Goal: Information Seeking & Learning: Learn about a topic

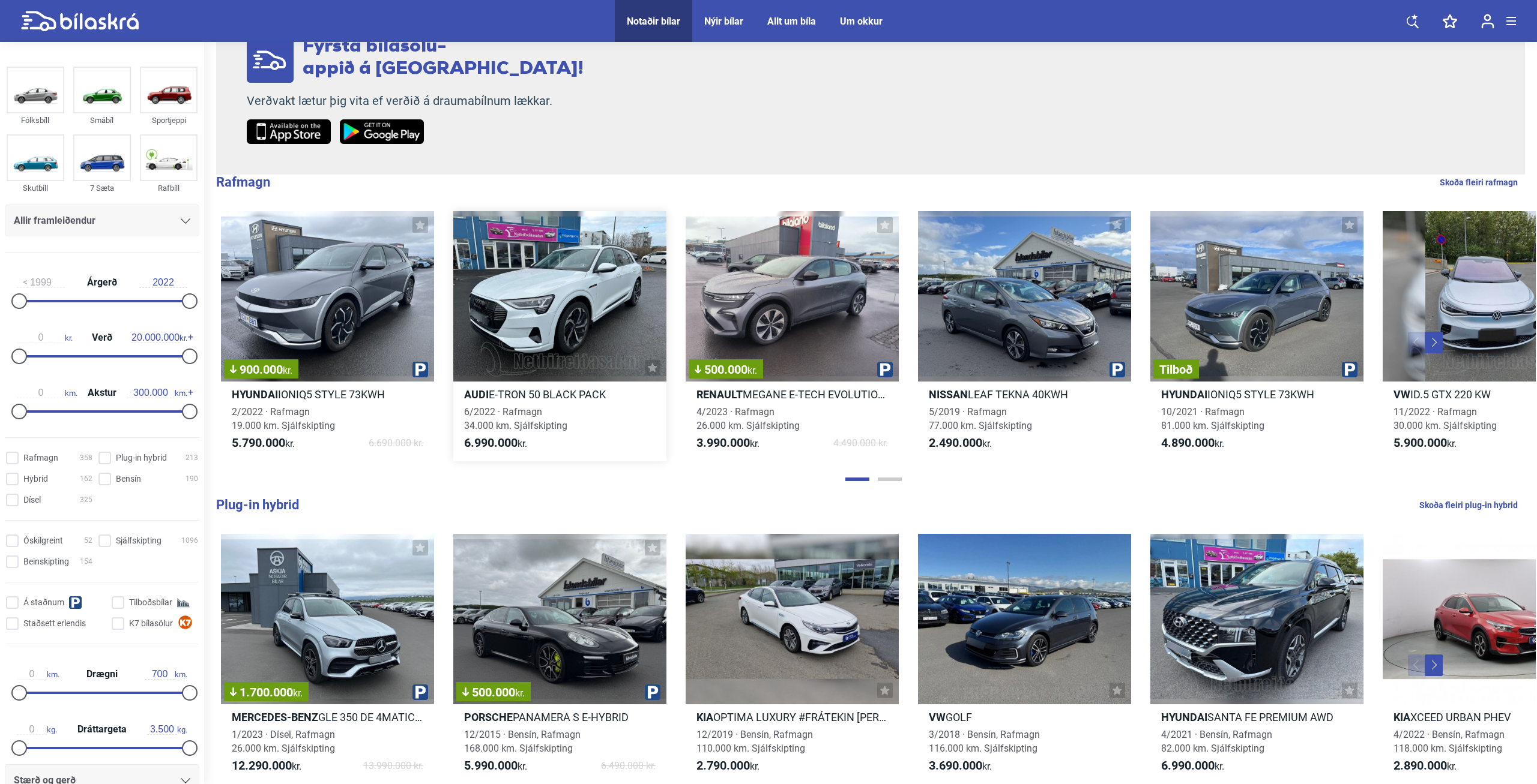
scroll to position [490, 0]
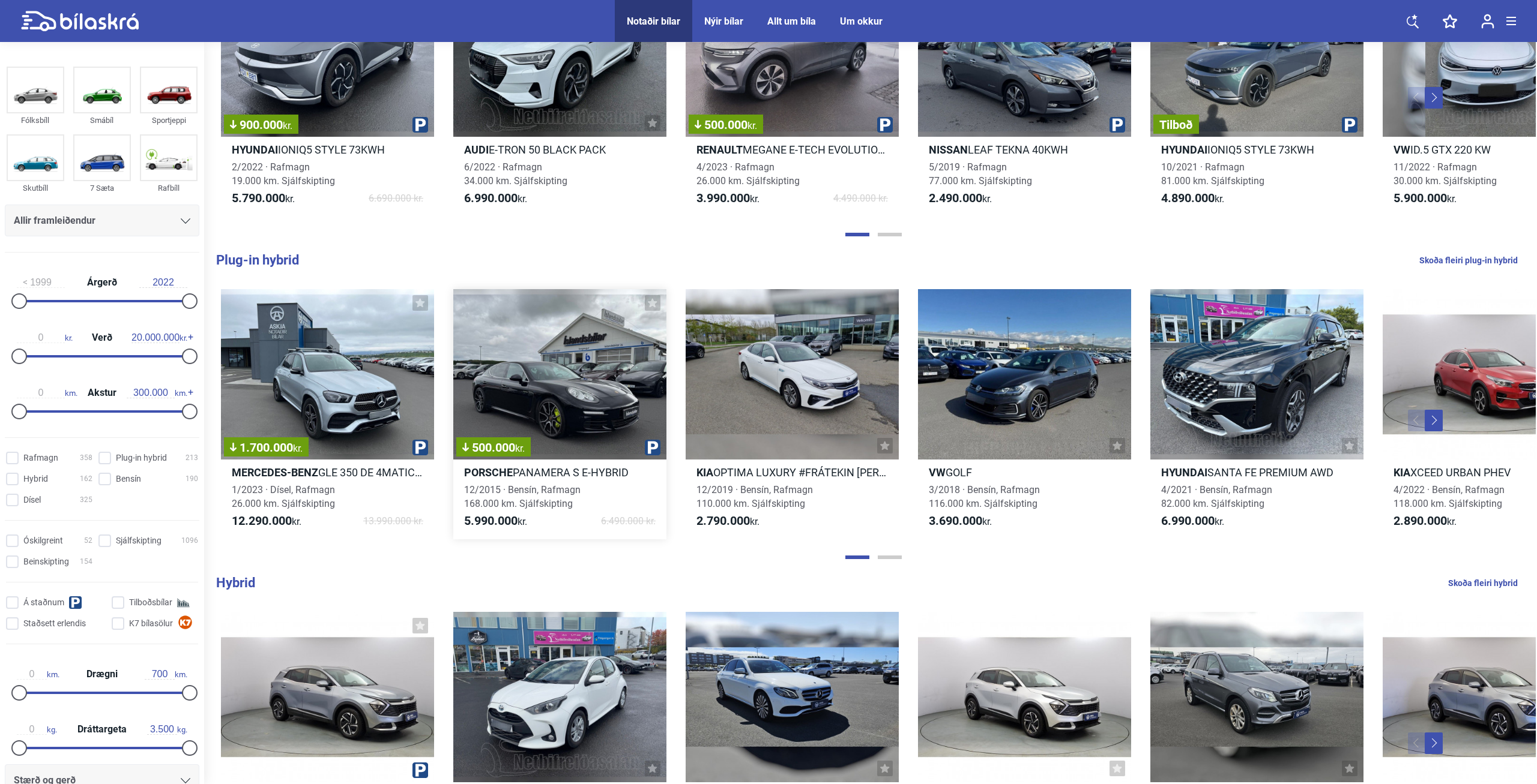
click at [579, 357] on div "500.000 kr." at bounding box center [560, 374] width 213 height 170
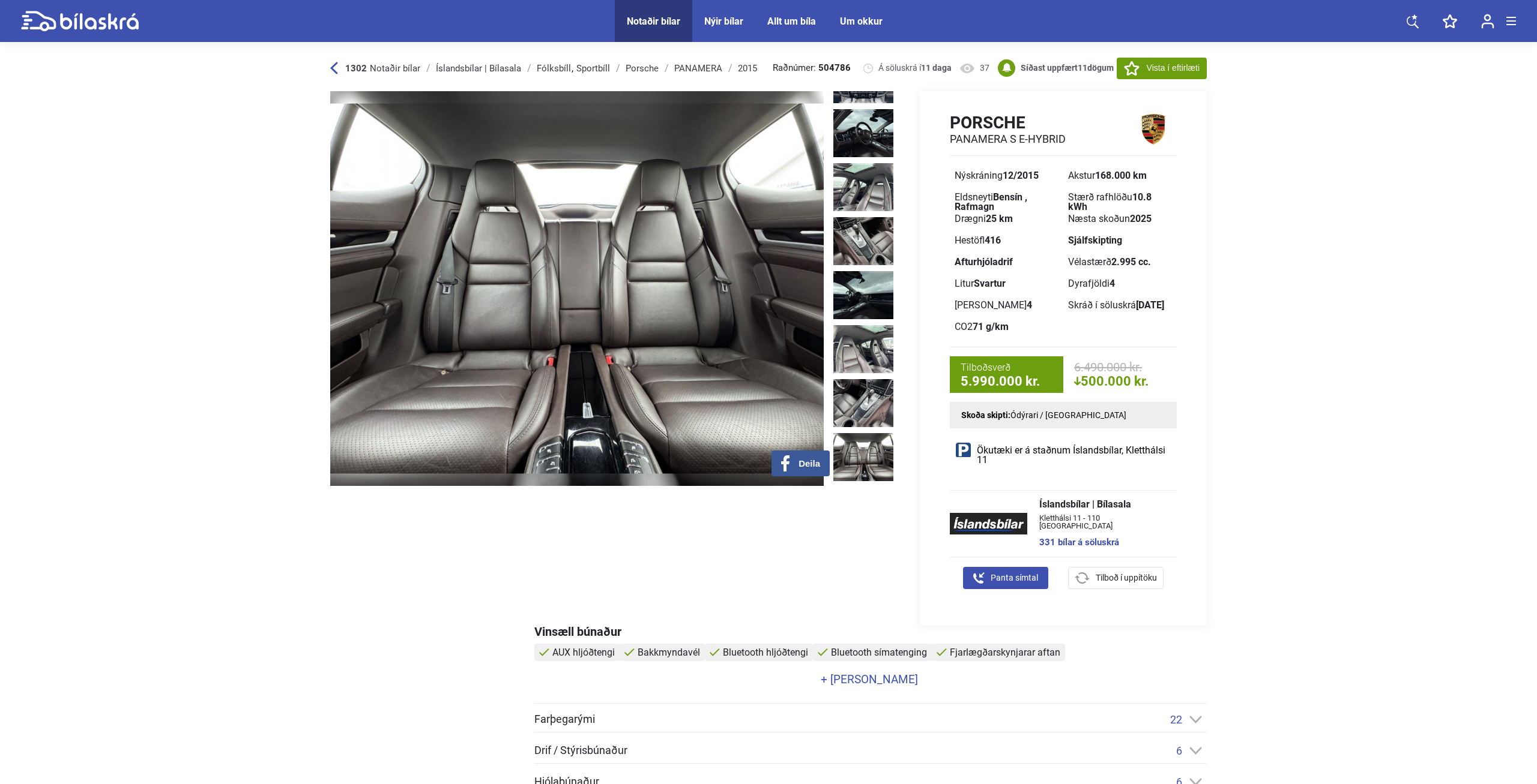
scroll to position [649, 0]
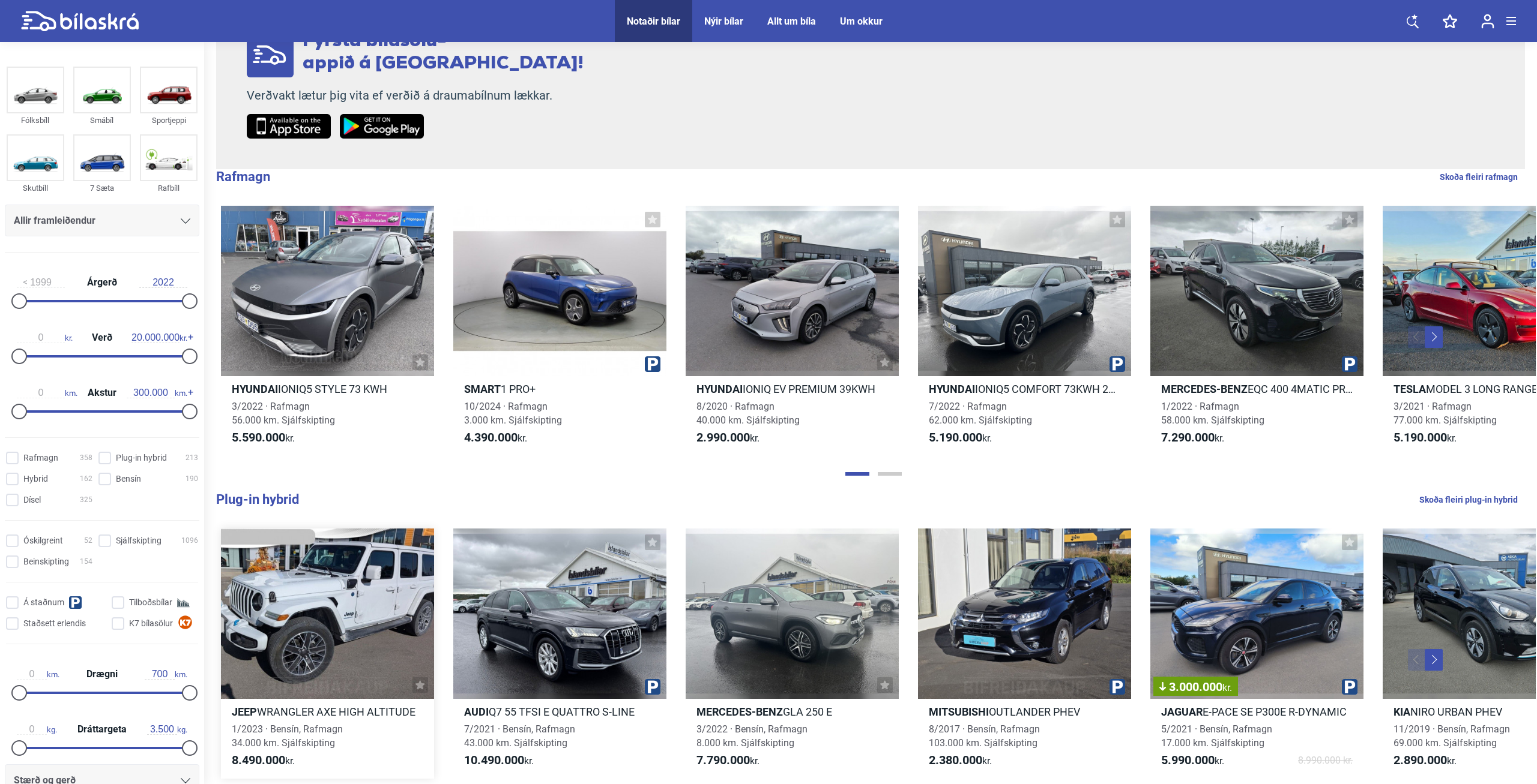
scroll to position [490, 0]
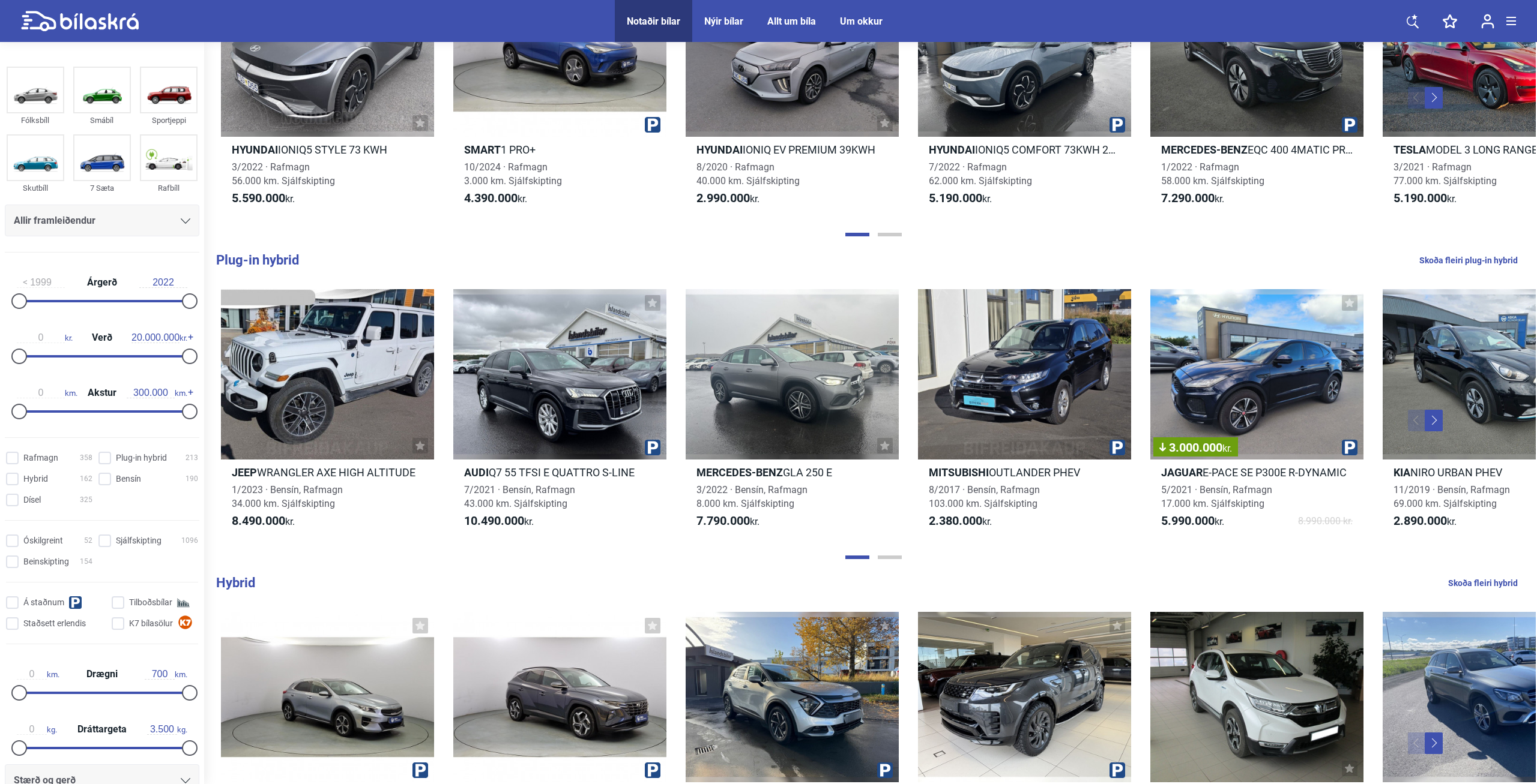
click at [1433, 420] on button "Next" at bounding box center [1434, 421] width 18 height 21
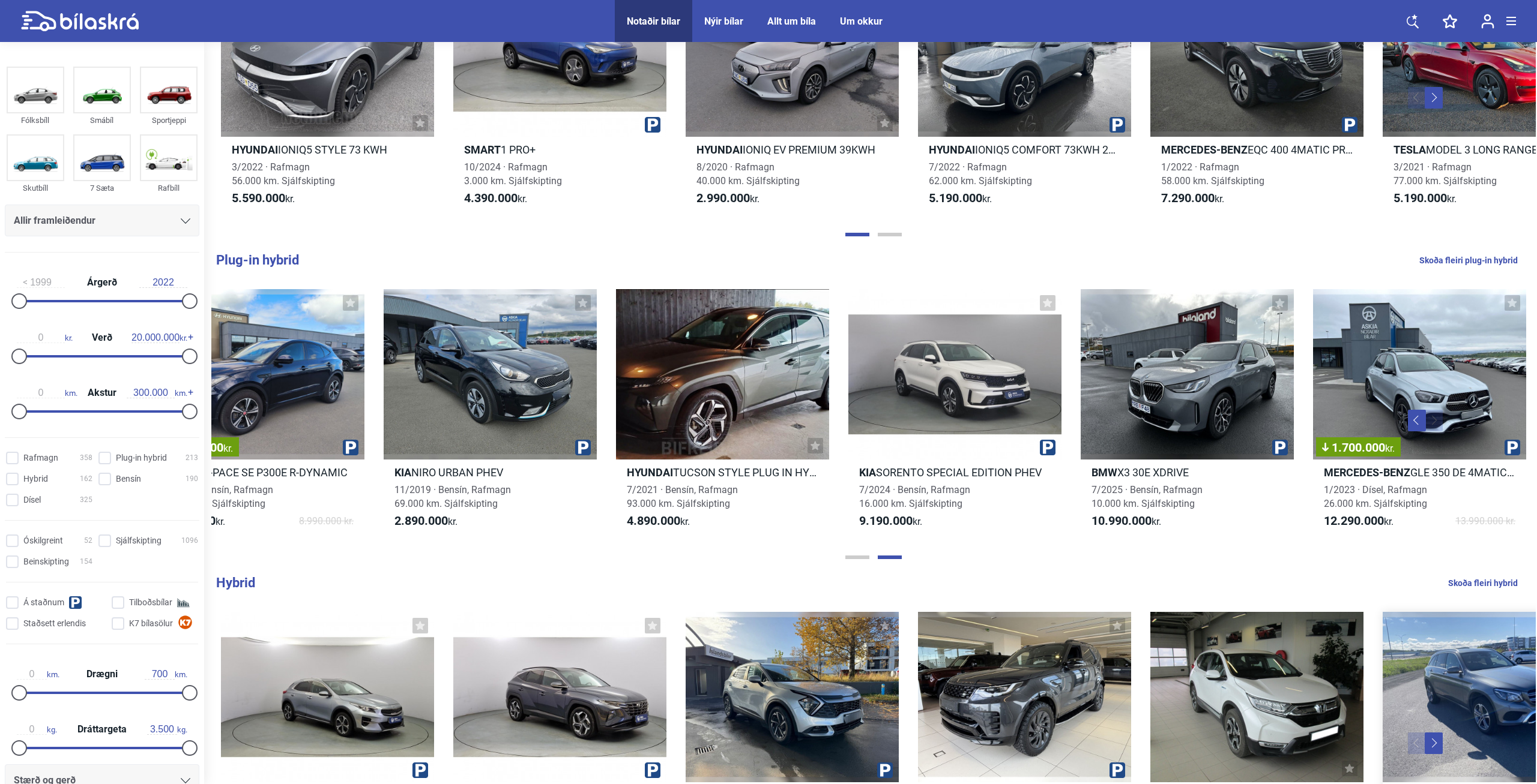
scroll to position [735, 0]
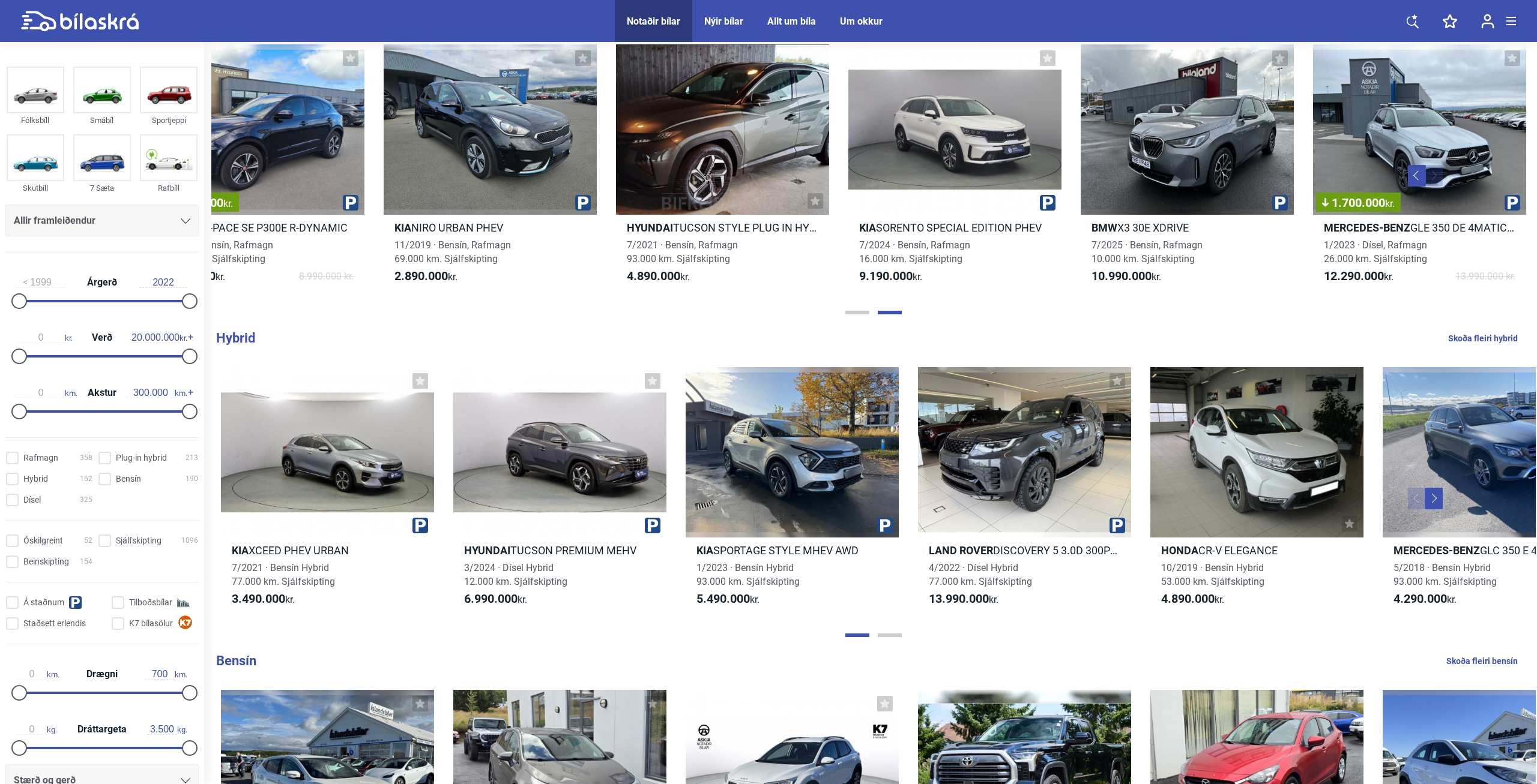
click at [1428, 494] on button "Next" at bounding box center [1434, 499] width 18 height 21
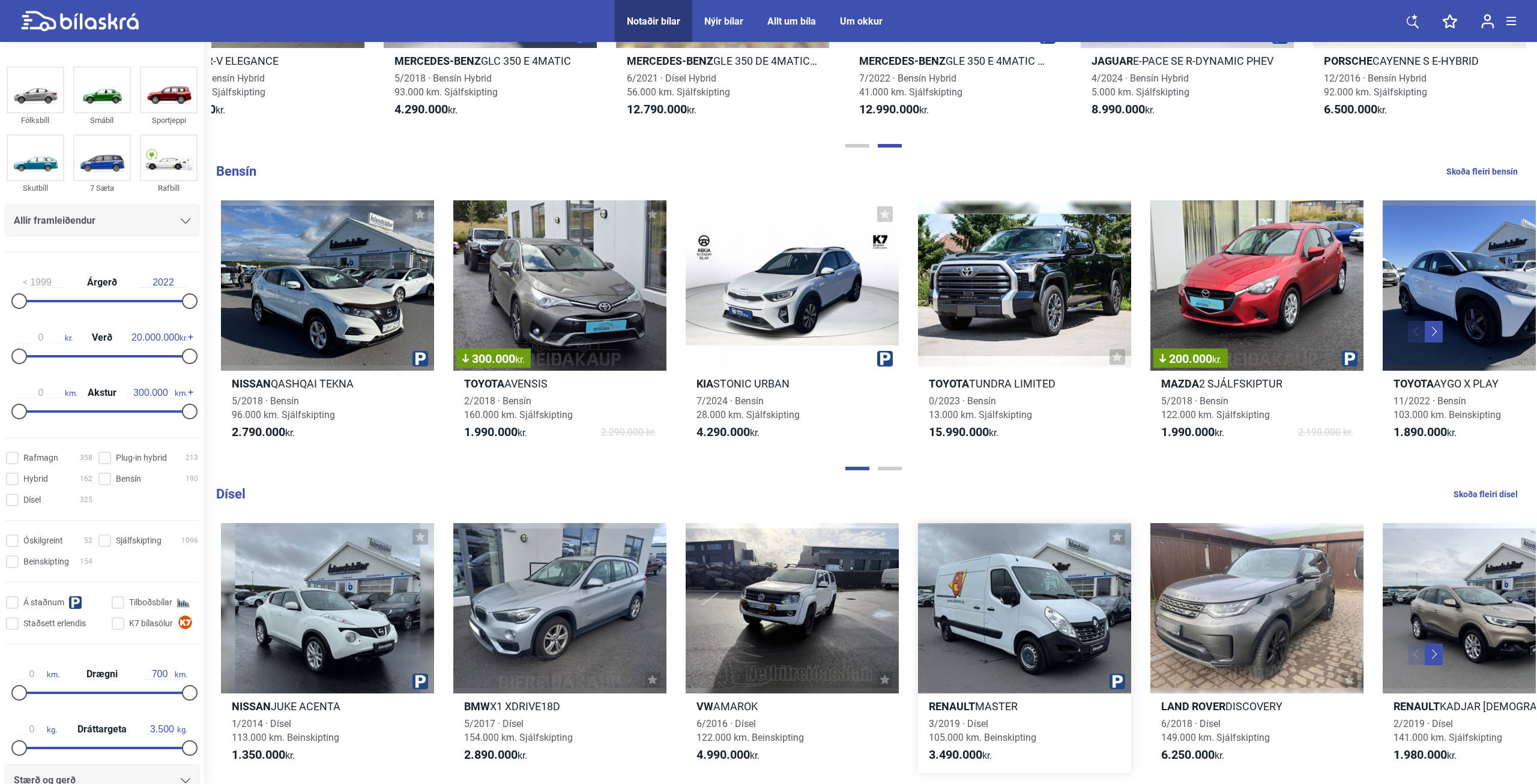
scroll to position [1469, 0]
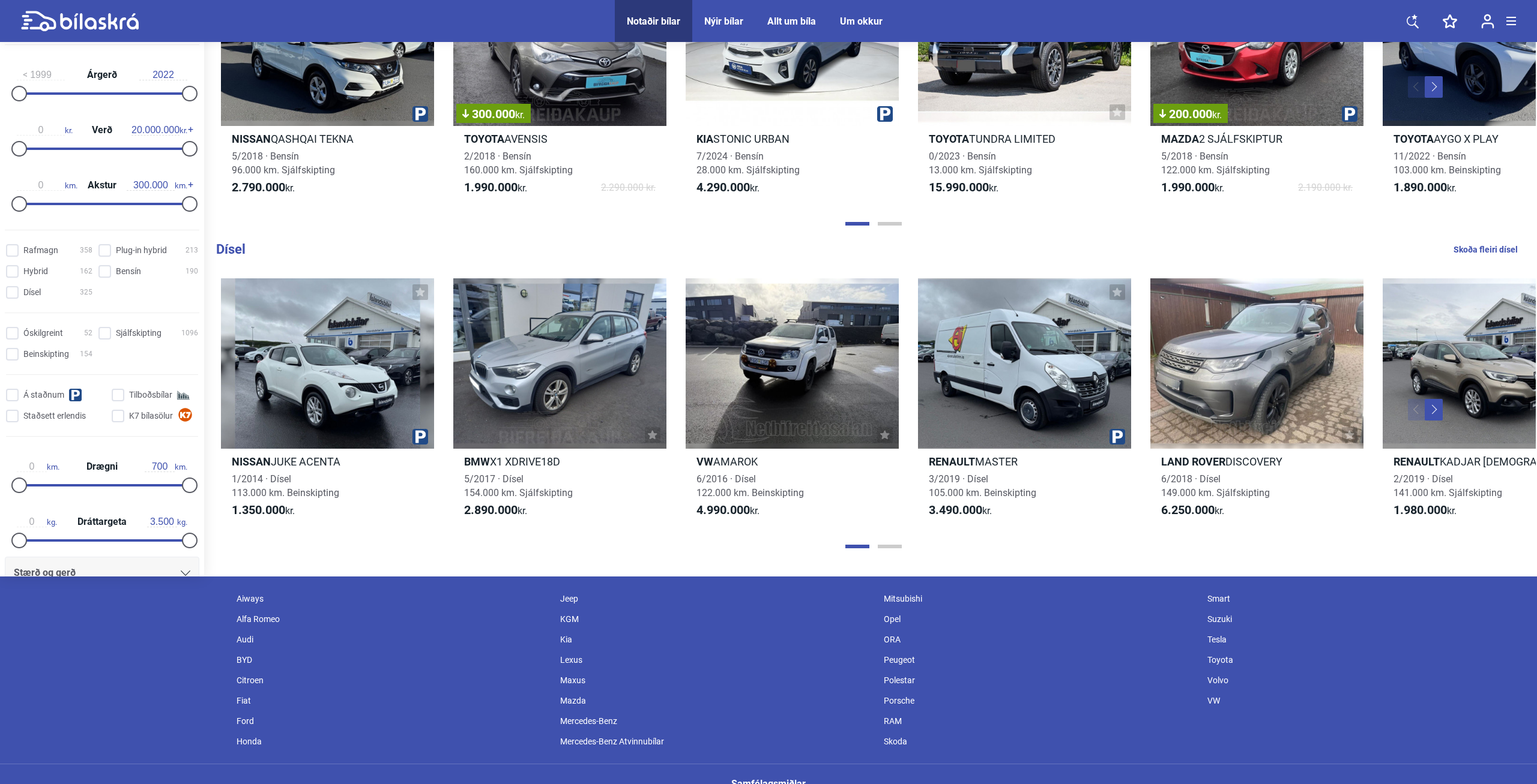
click at [1432, 407] on button "Next" at bounding box center [1434, 410] width 18 height 21
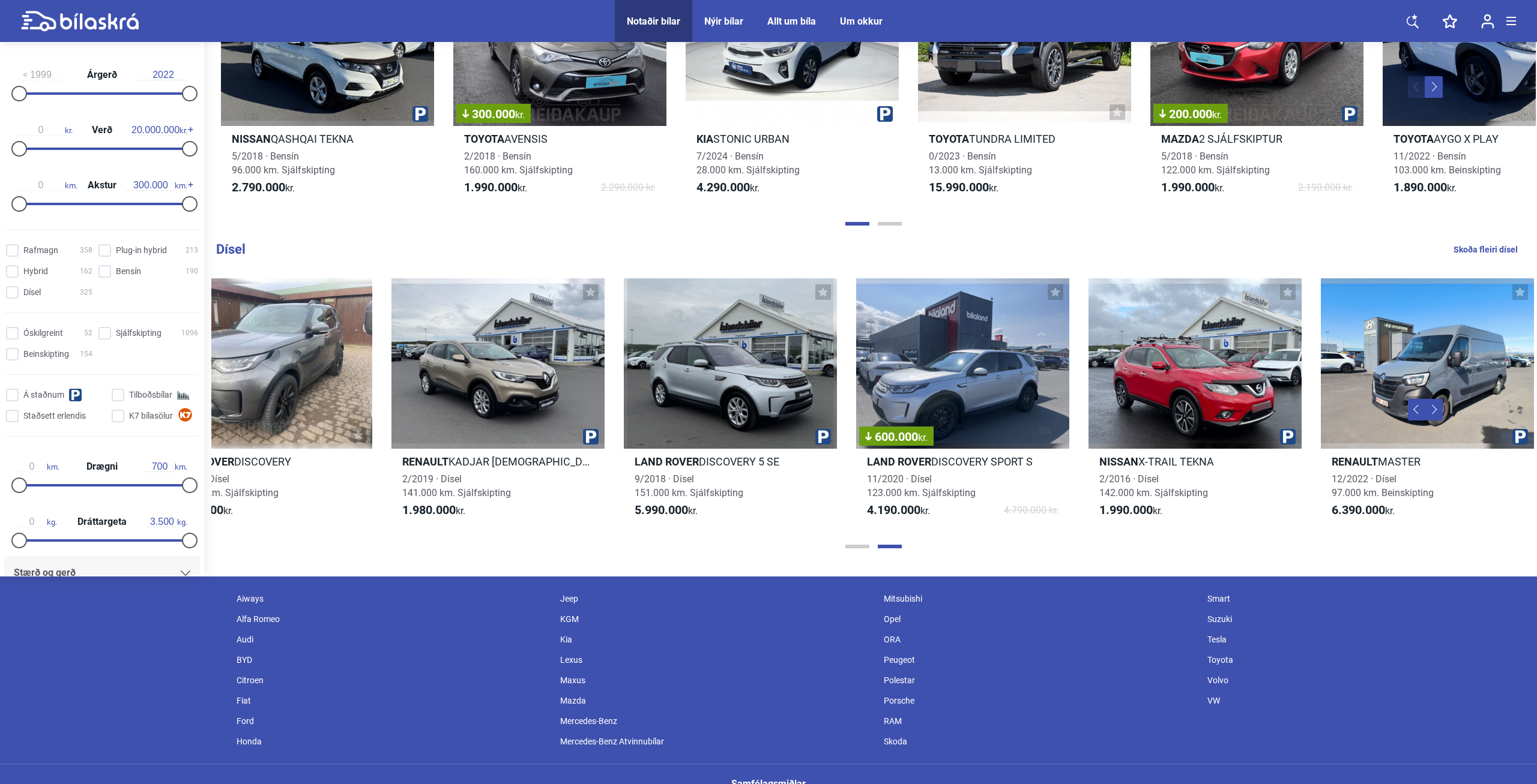
scroll to position [0, 999]
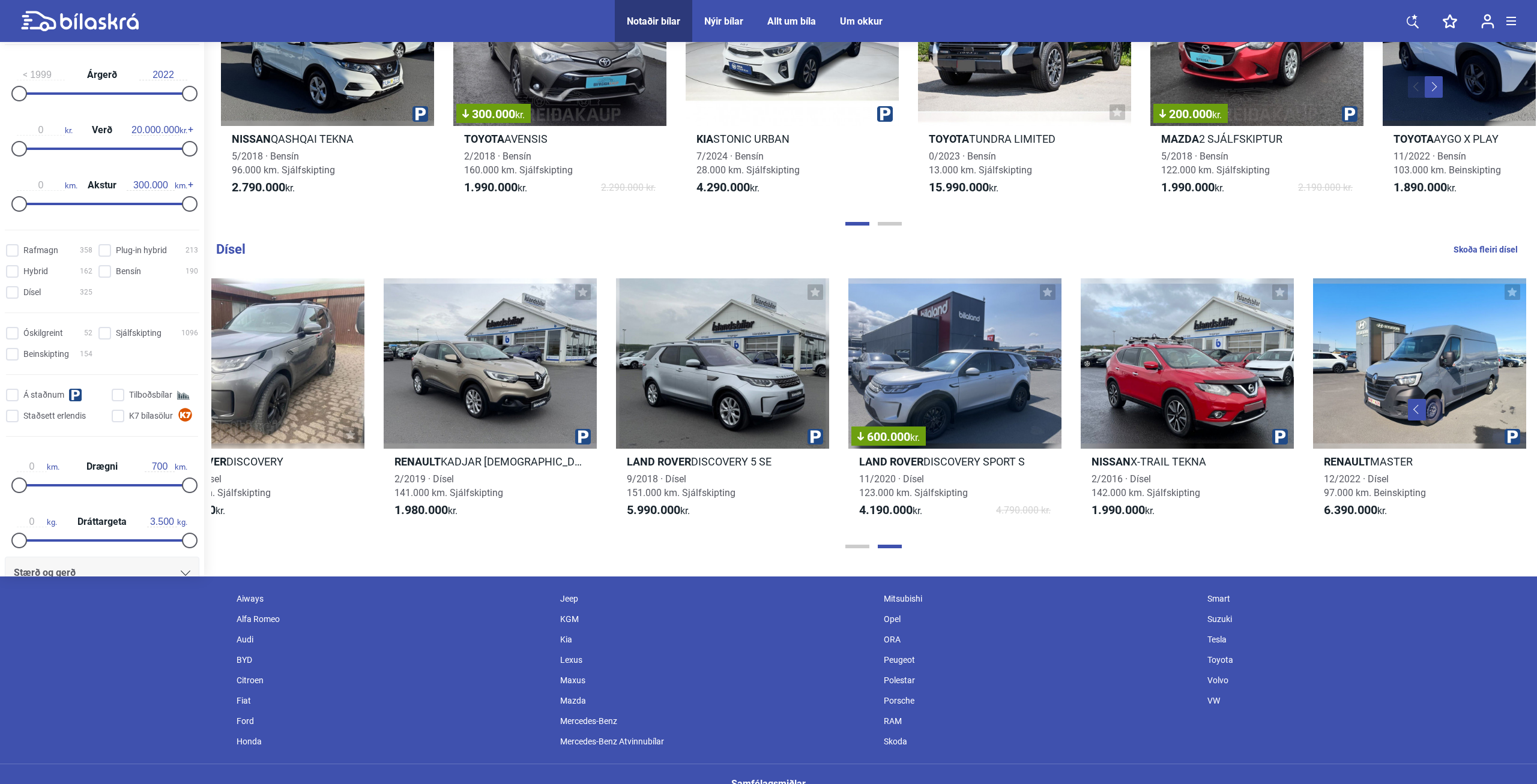
click at [1432, 407] on button "Next" at bounding box center [1434, 410] width 18 height 21
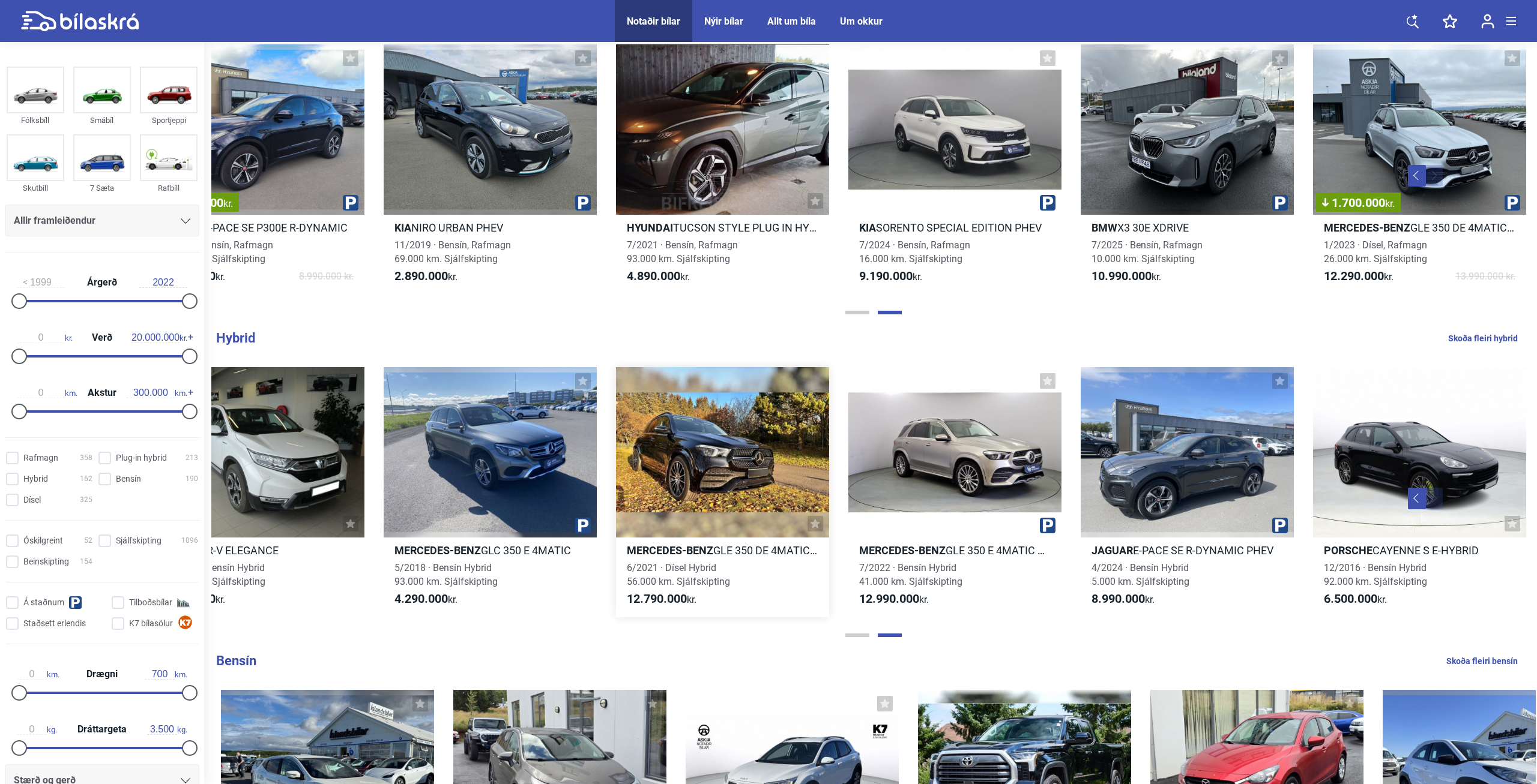
click at [774, 447] on div at bounding box center [723, 452] width 213 height 170
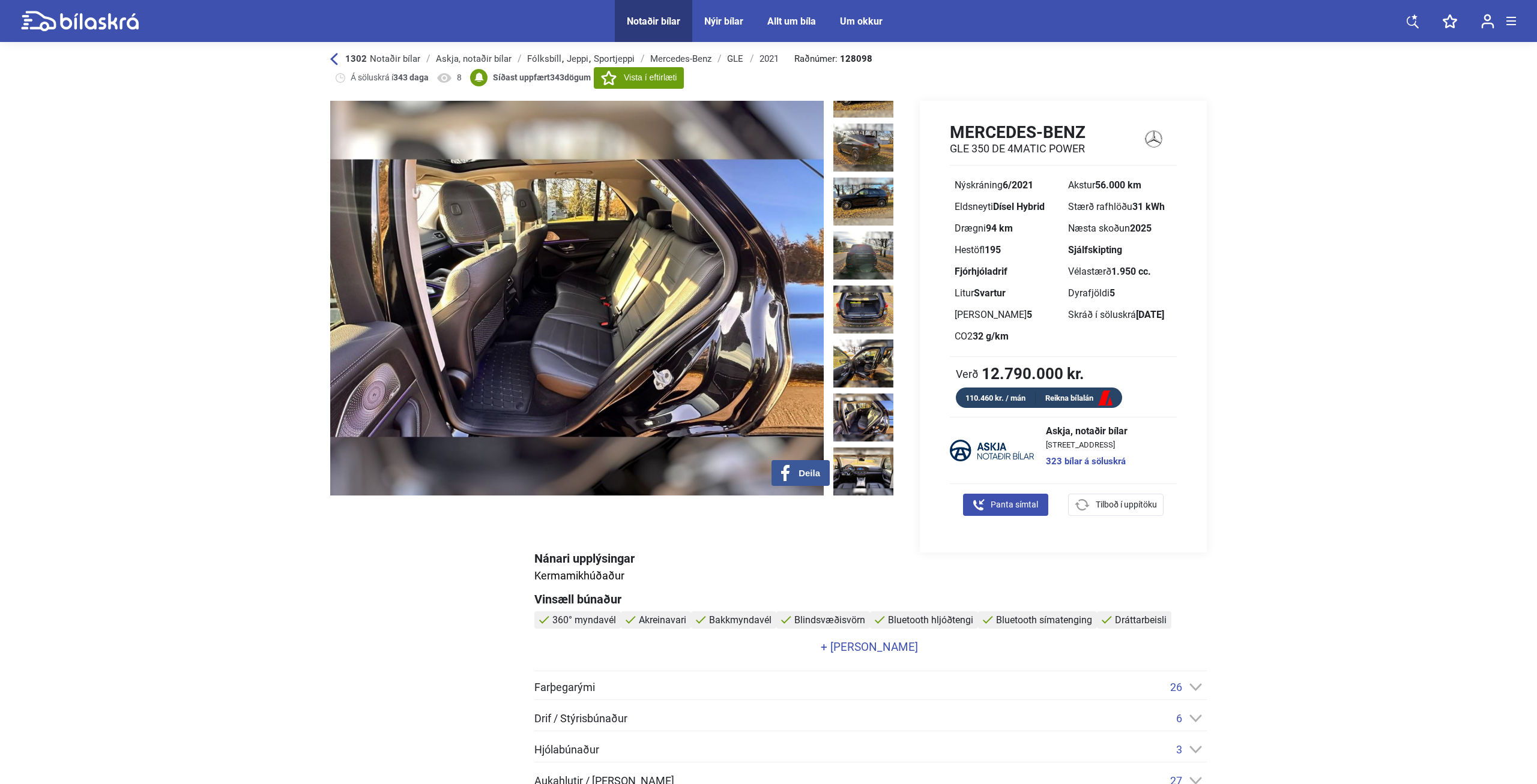
click at [674, 337] on img at bounding box center [576, 298] width 493 height 395
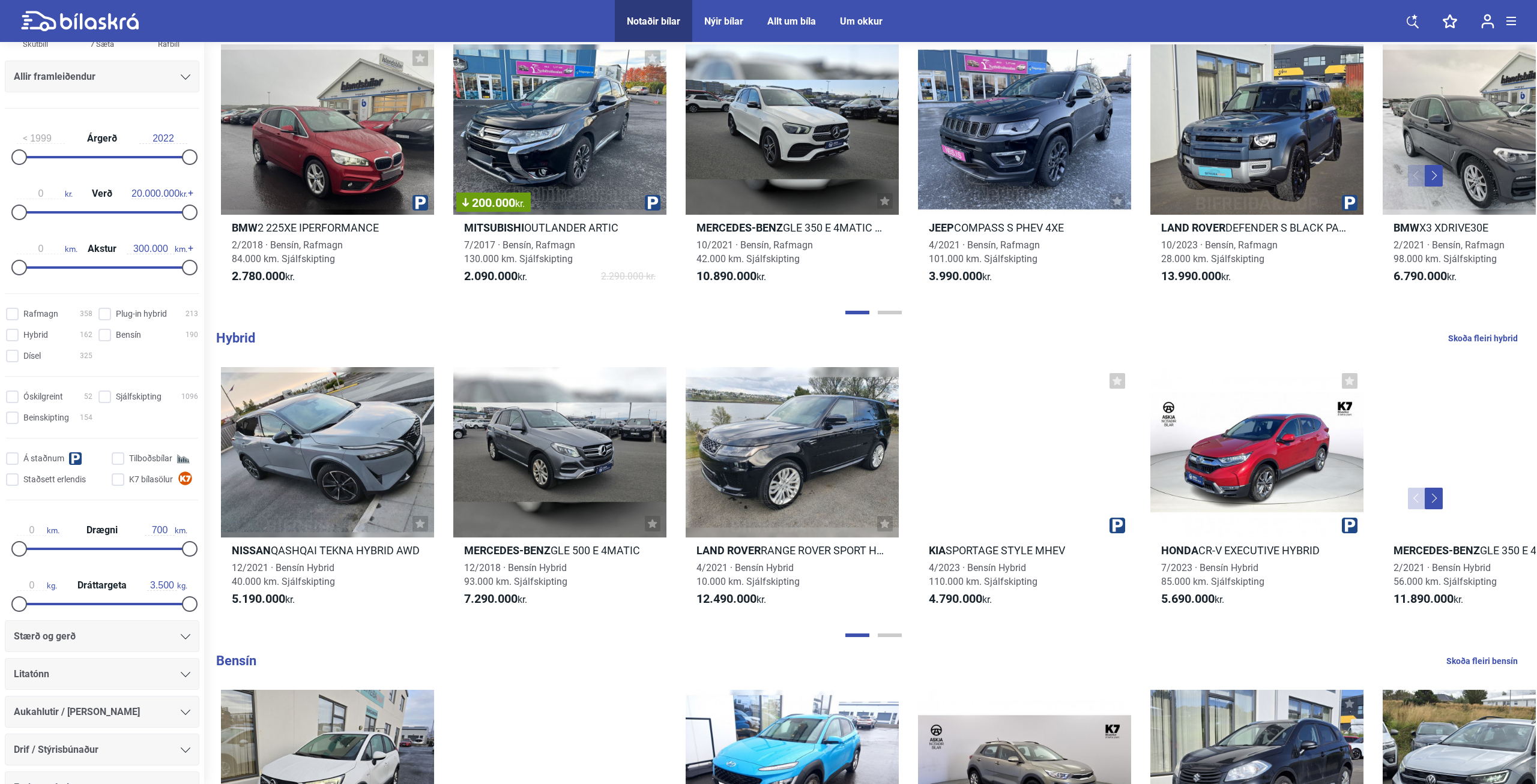
scroll to position [217, 0]
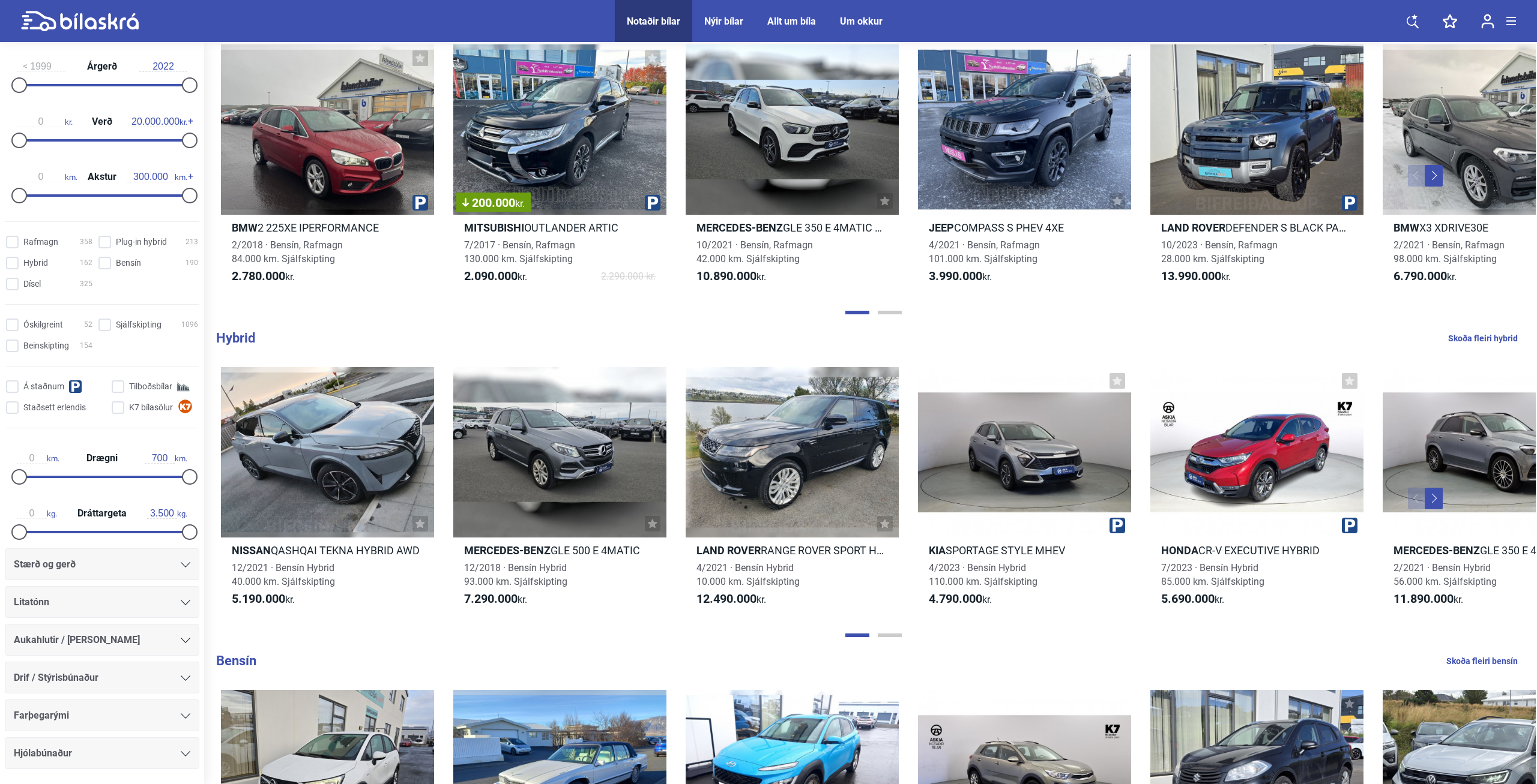
click at [91, 573] on div "Stærð og gerð" at bounding box center [102, 565] width 177 height 16
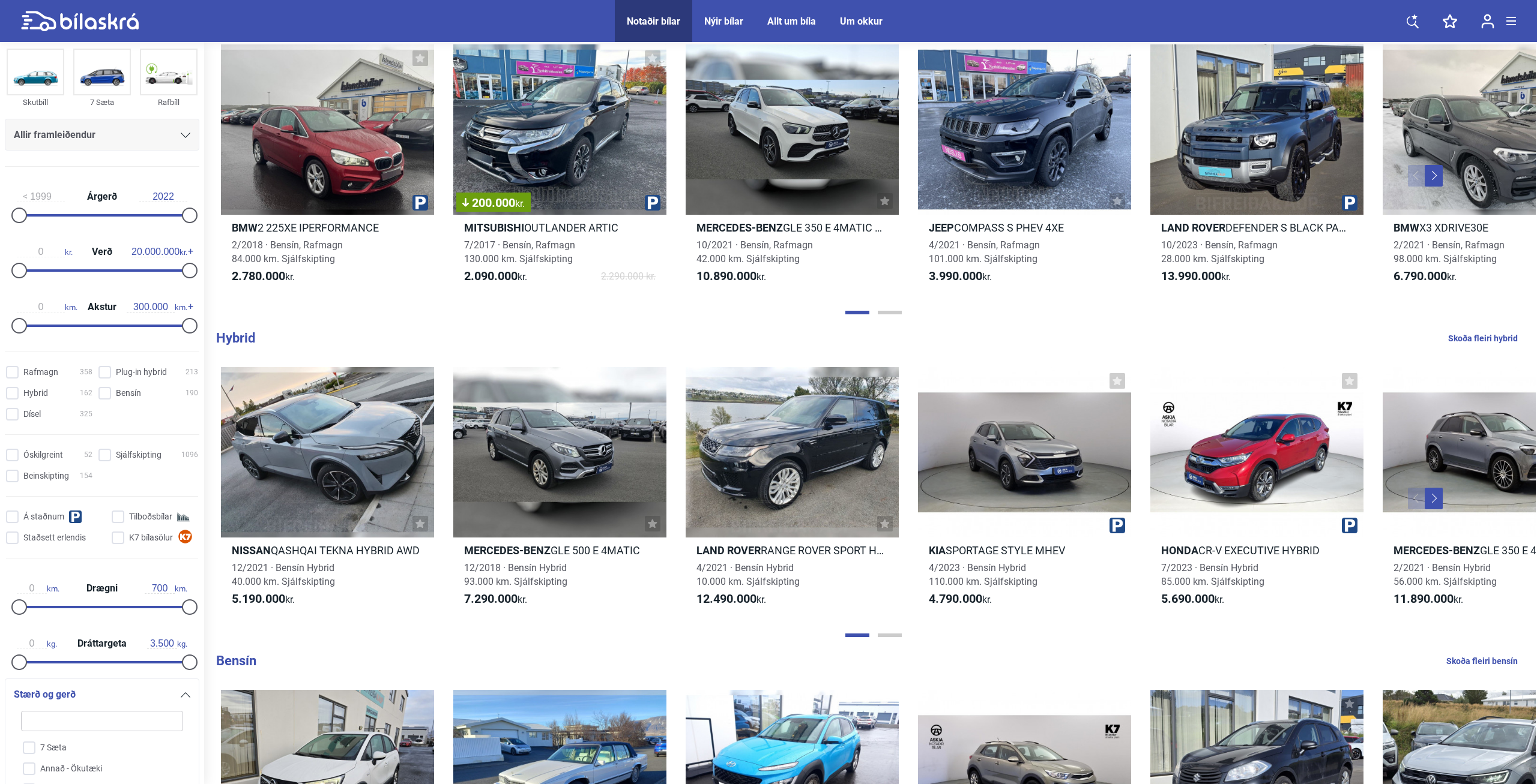
scroll to position [0, 0]
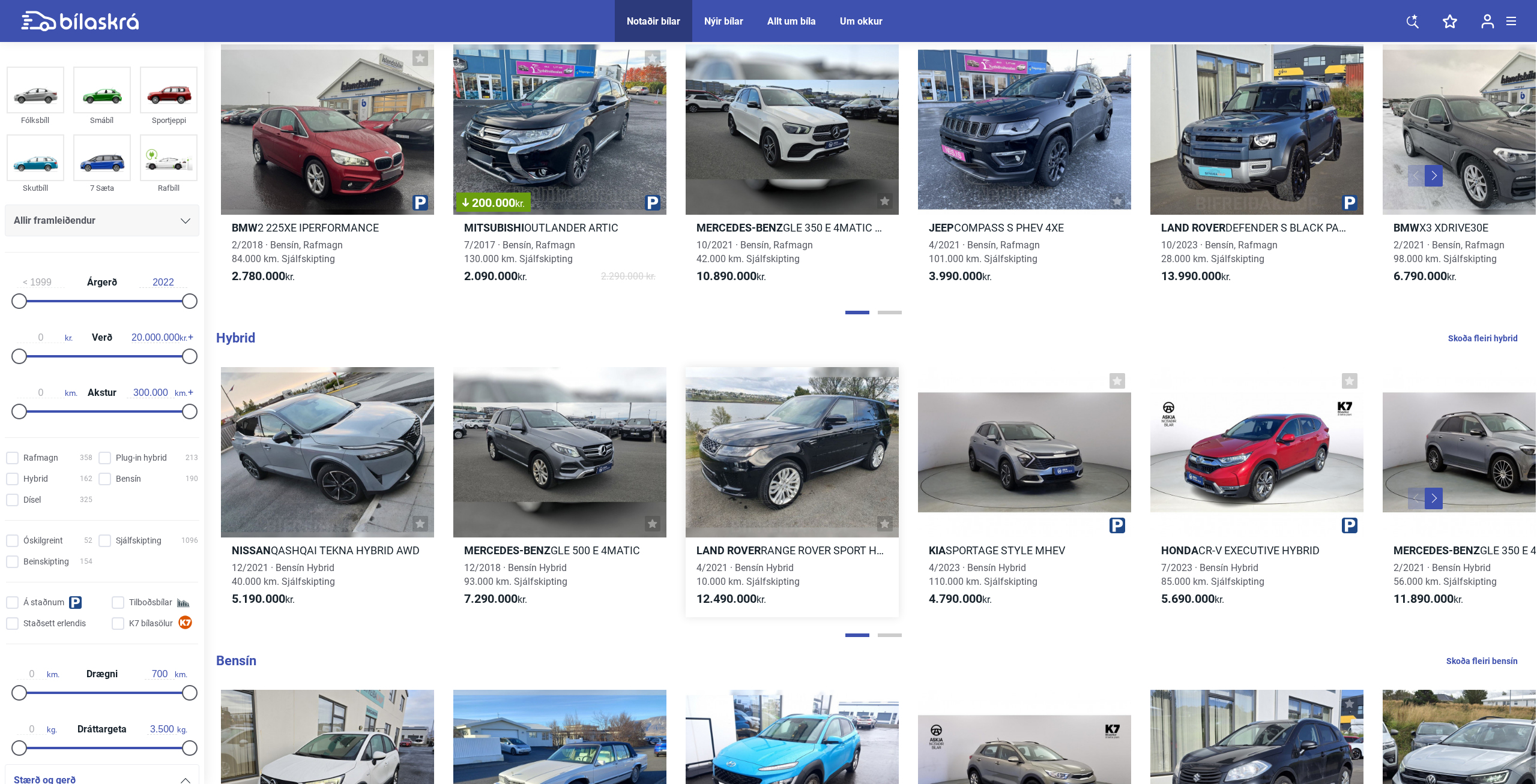
click at [734, 474] on div at bounding box center [792, 452] width 213 height 170
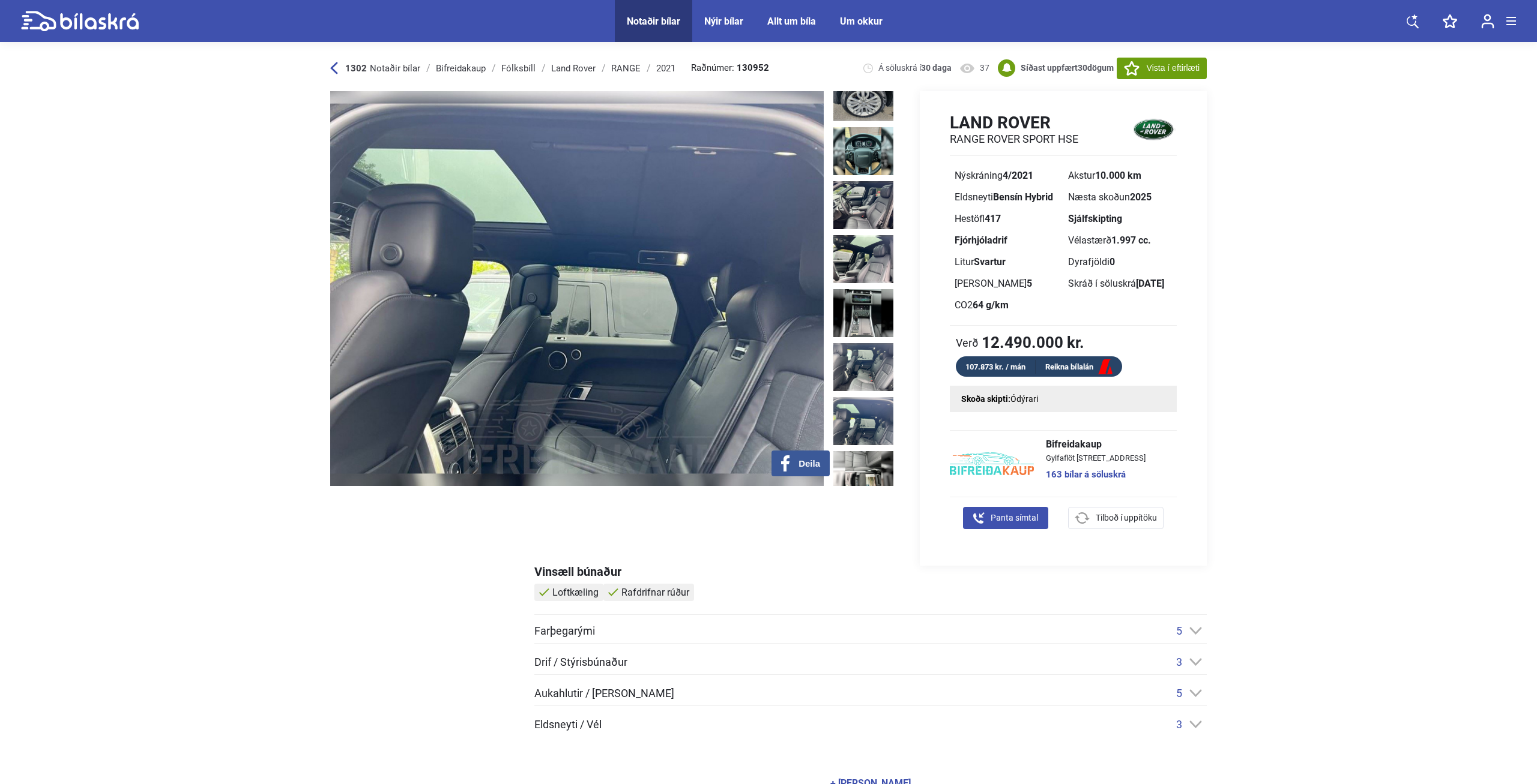
scroll to position [793, 0]
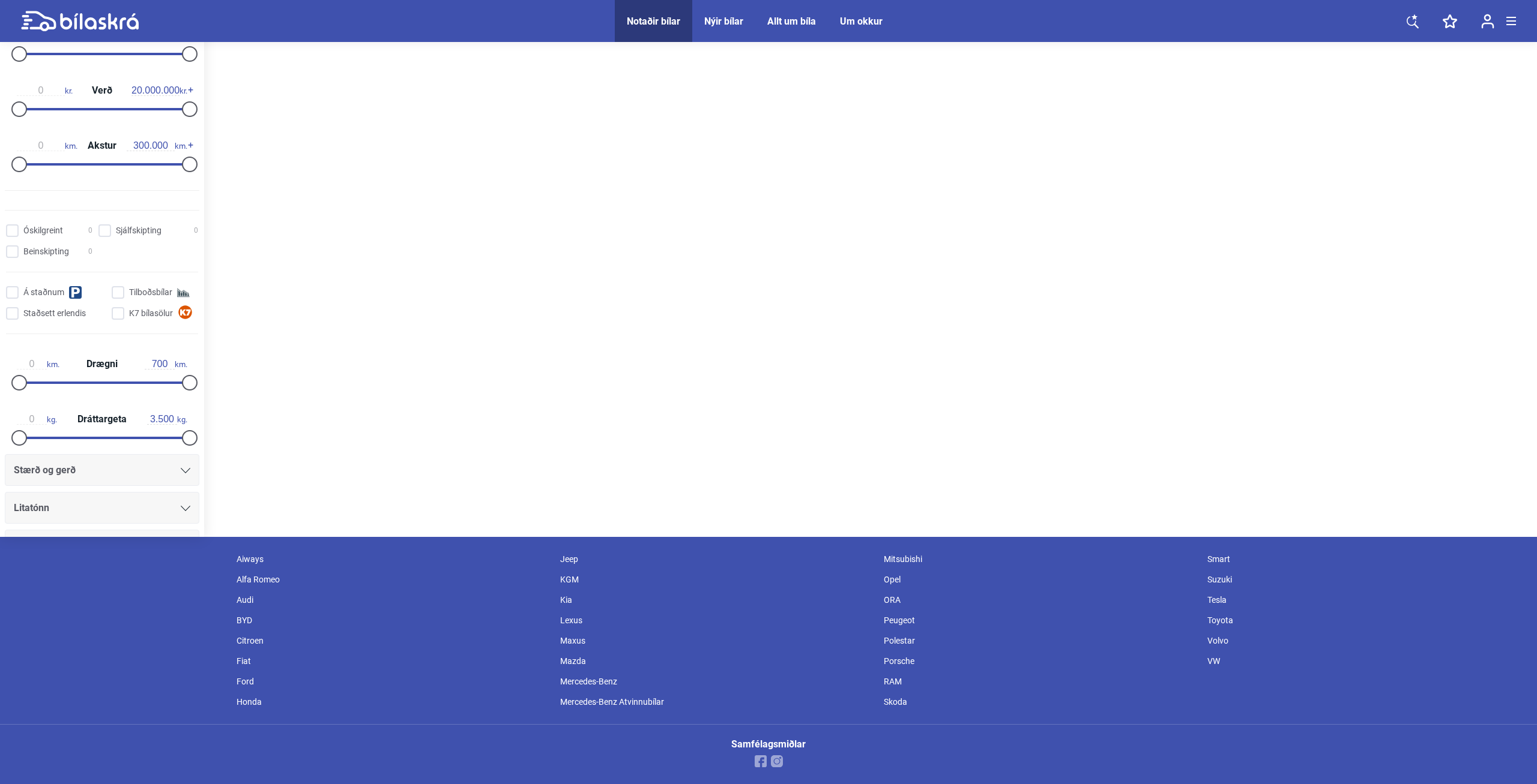
scroll to position [735, 0]
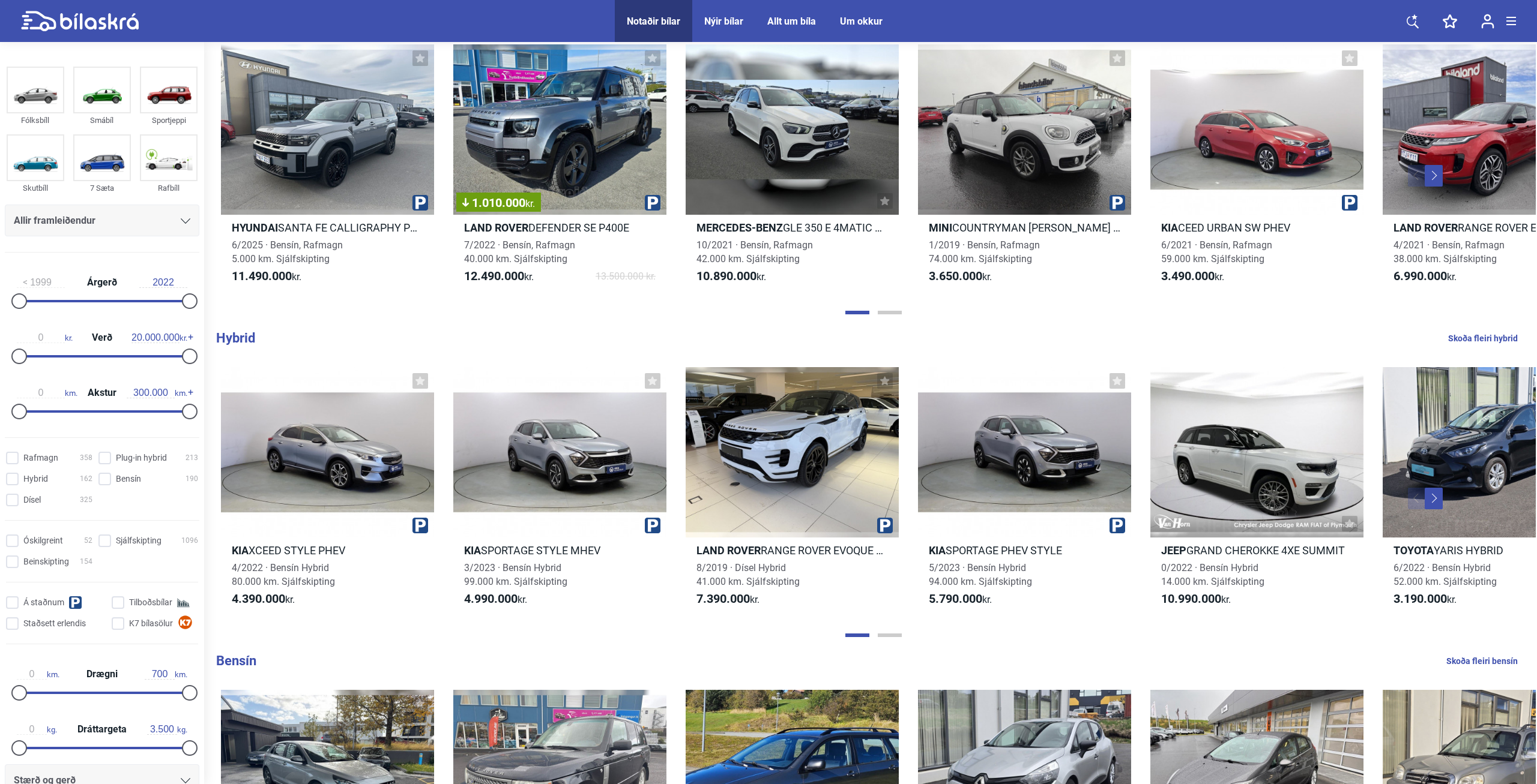
click at [1439, 499] on button "Next" at bounding box center [1434, 499] width 18 height 21
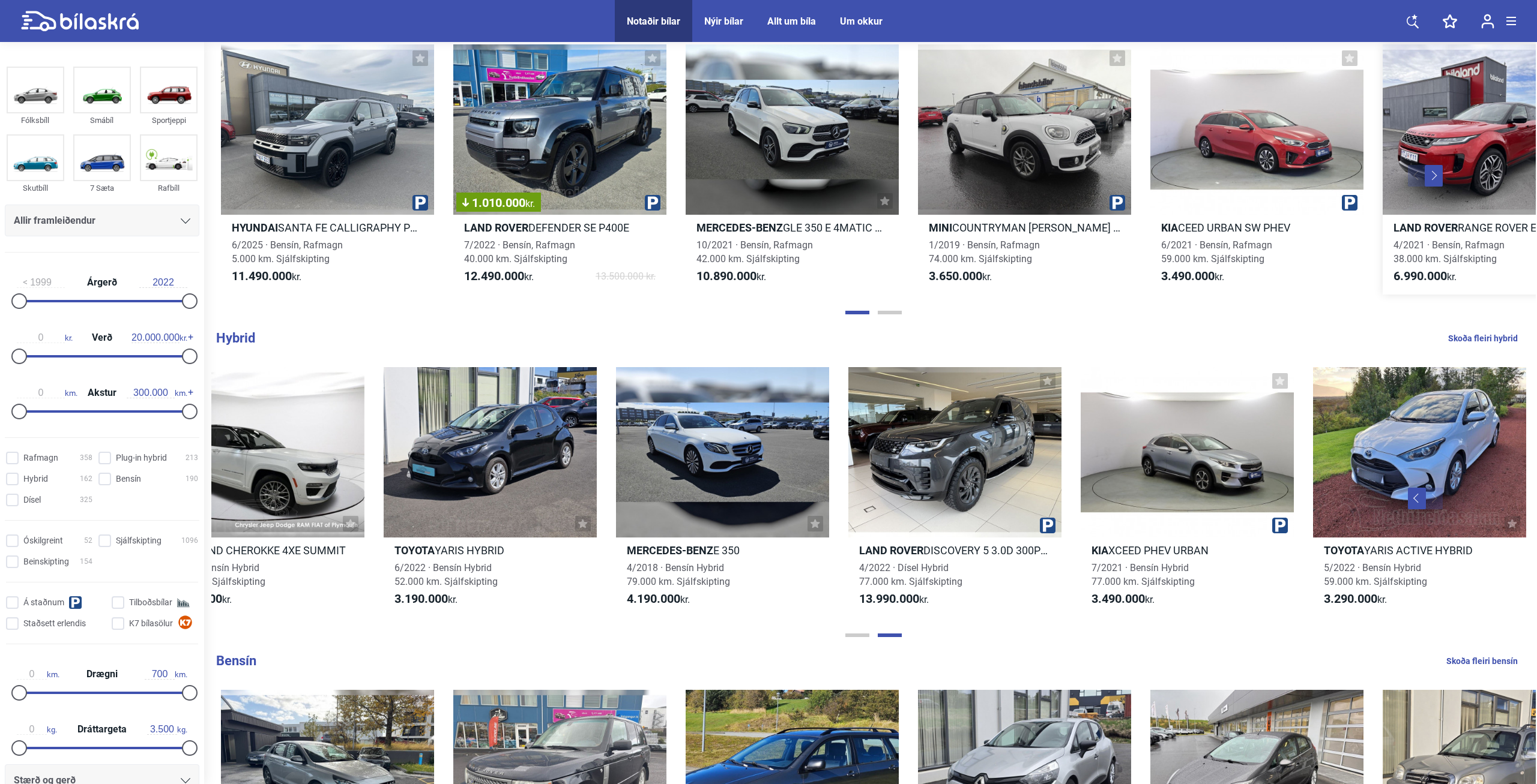
scroll to position [490, 0]
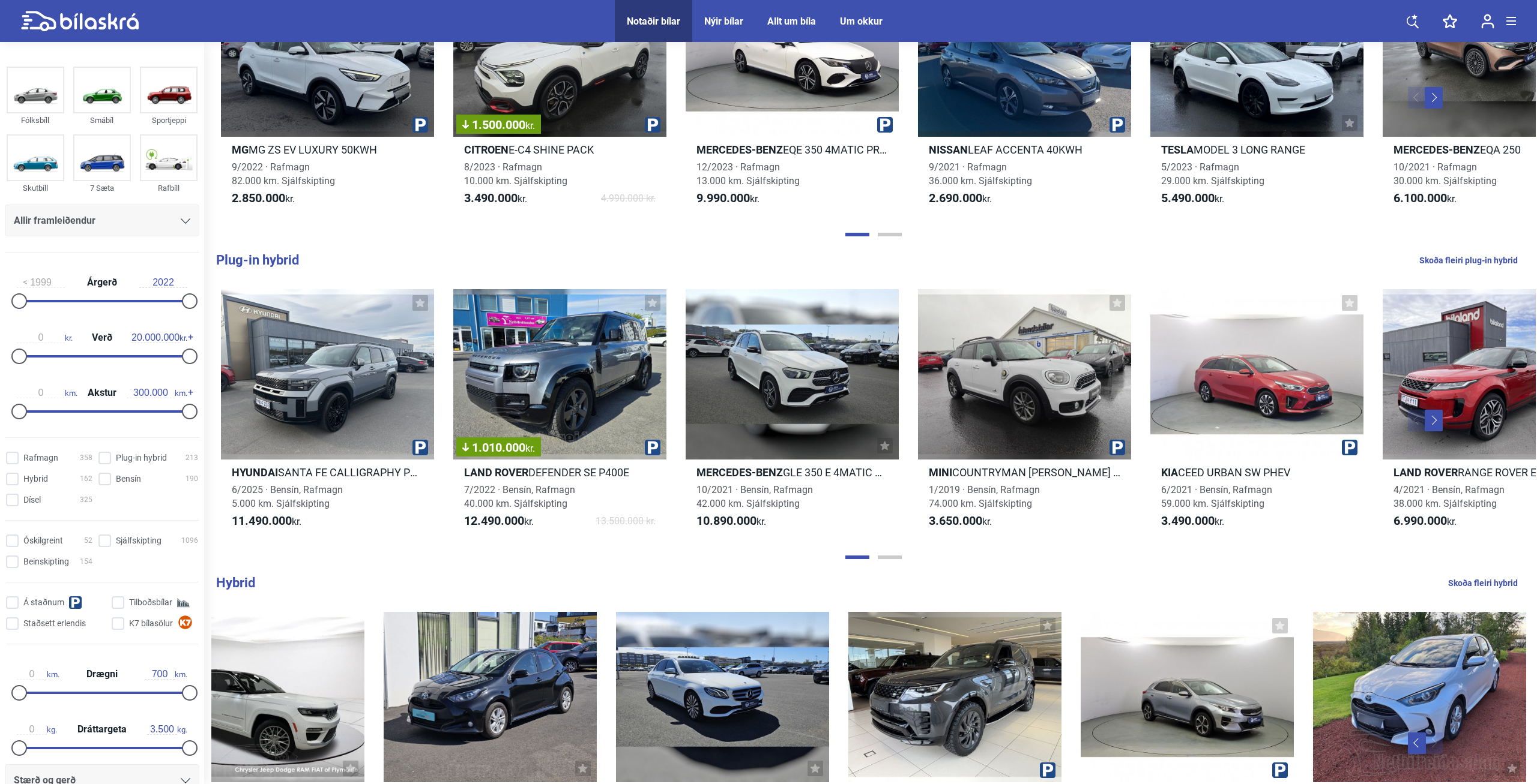
click at [1436, 423] on button "Next" at bounding box center [1434, 421] width 18 height 21
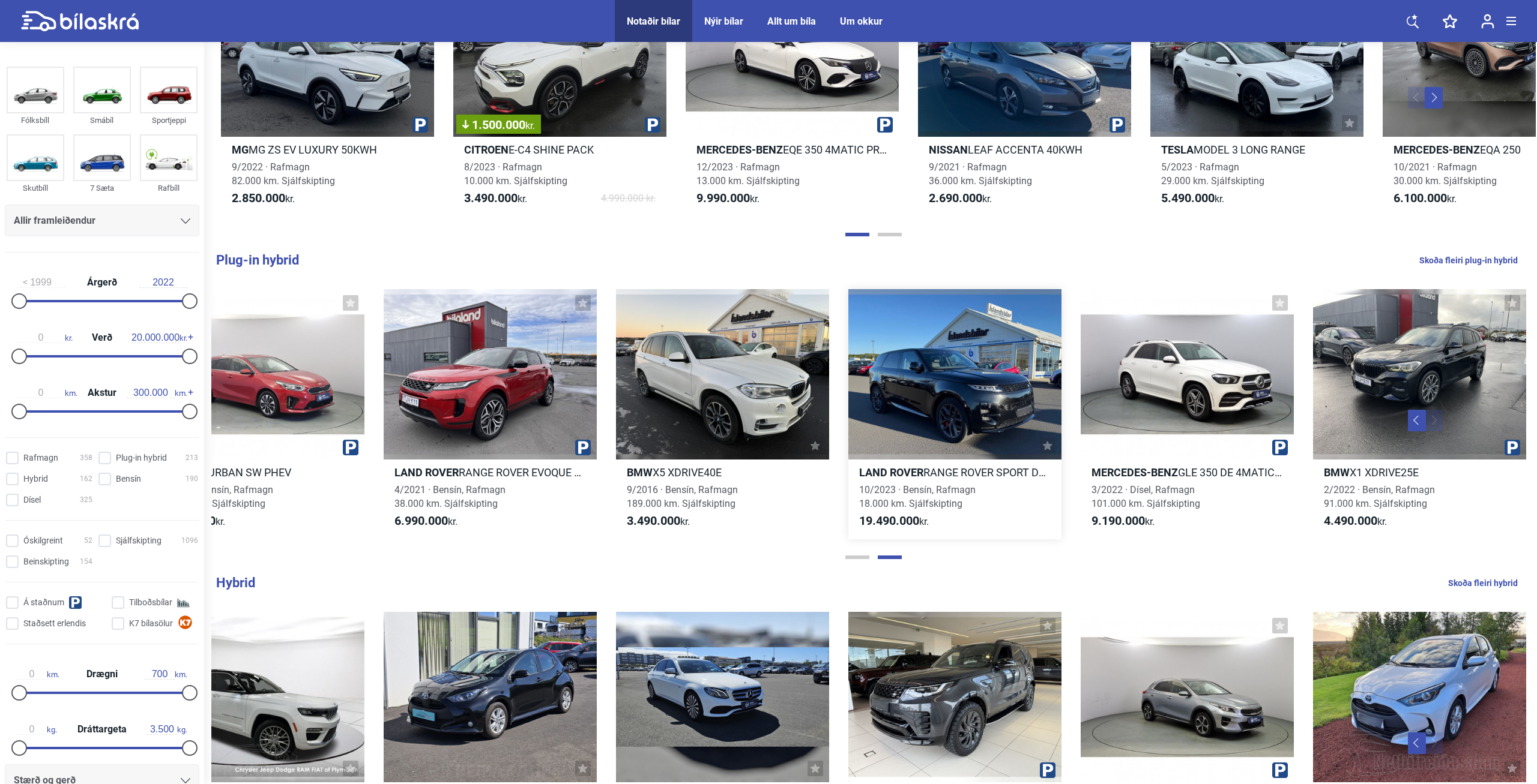
scroll to position [0, 998]
click at [930, 386] on div at bounding box center [957, 374] width 213 height 170
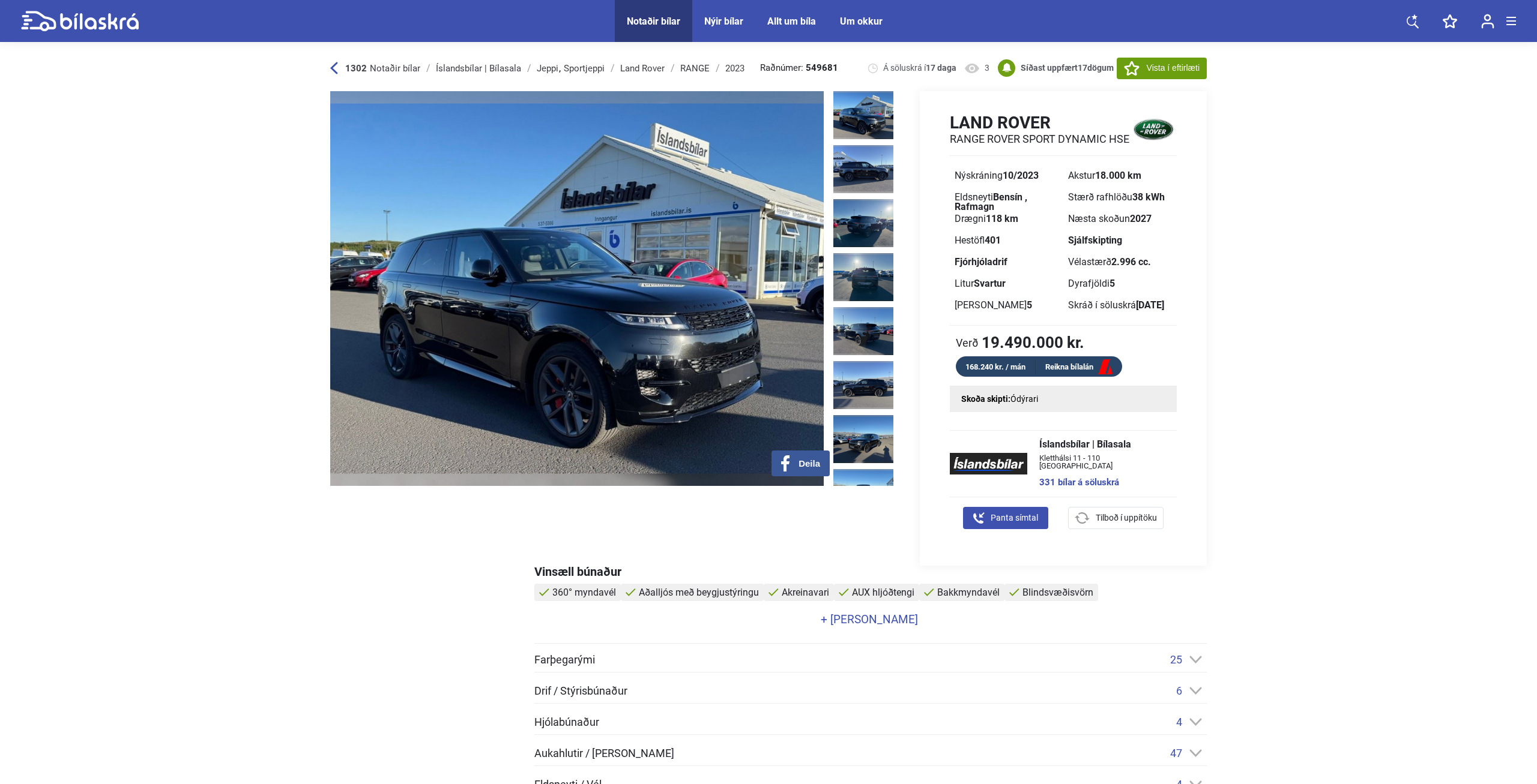
click at [639, 328] on img at bounding box center [576, 288] width 493 height 395
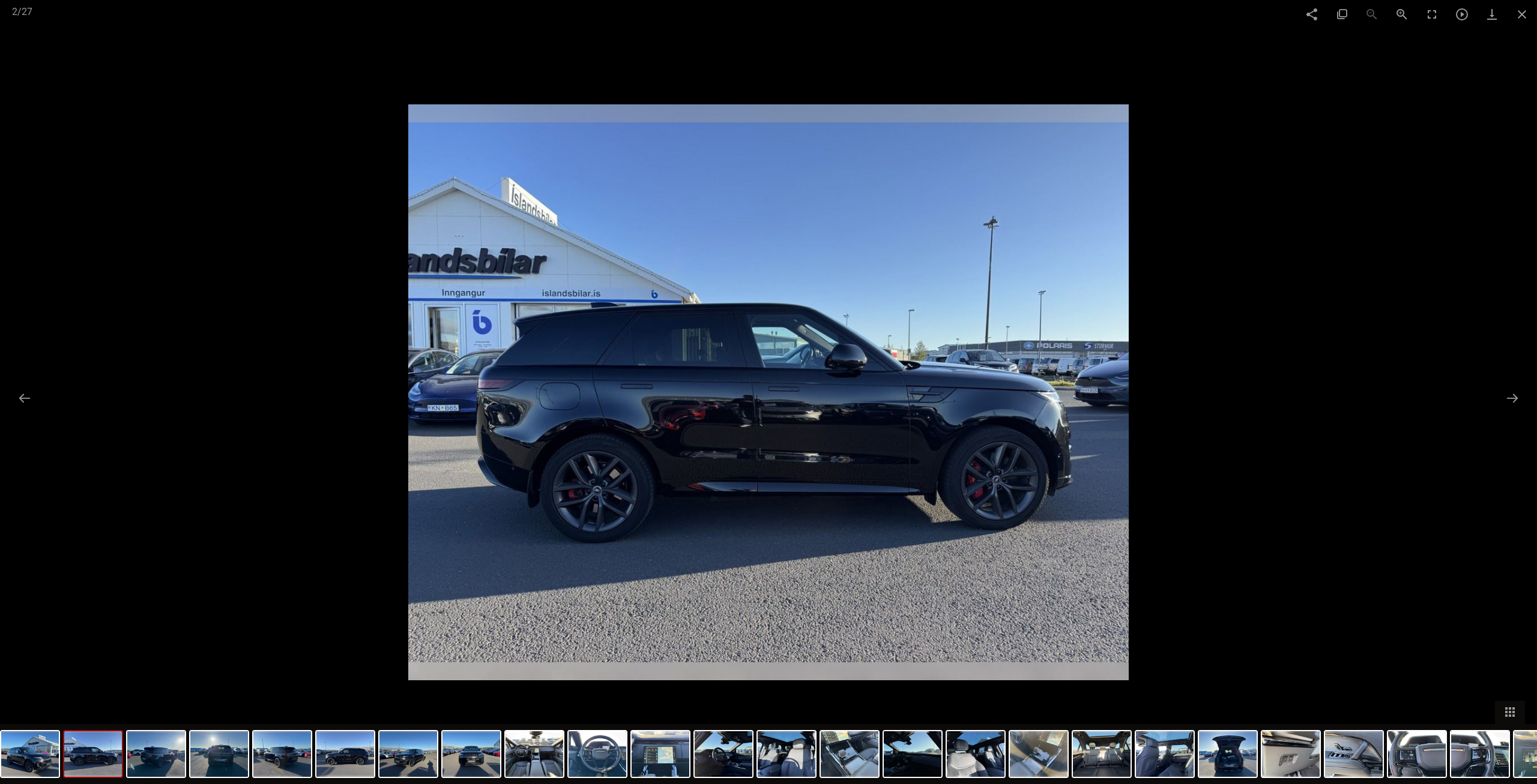
scroll to position [490, 0]
